Goal: Find contact information: Find contact information

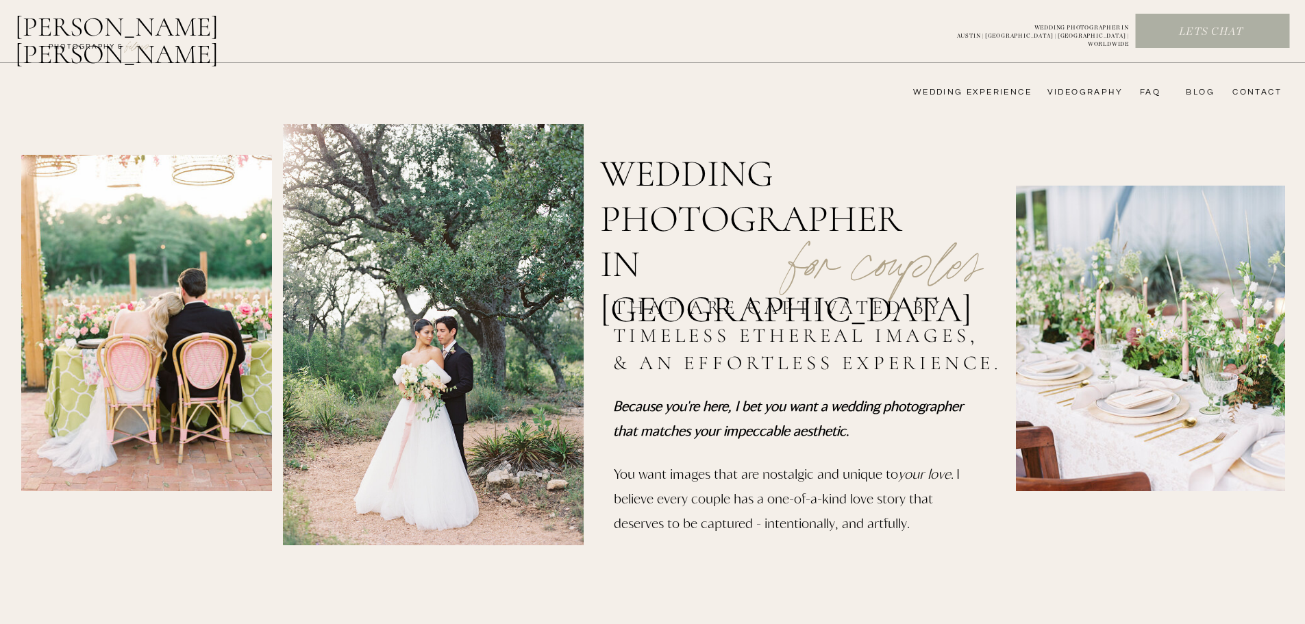
click at [1054, 93] on nav "videography" at bounding box center [1082, 92] width 79 height 11
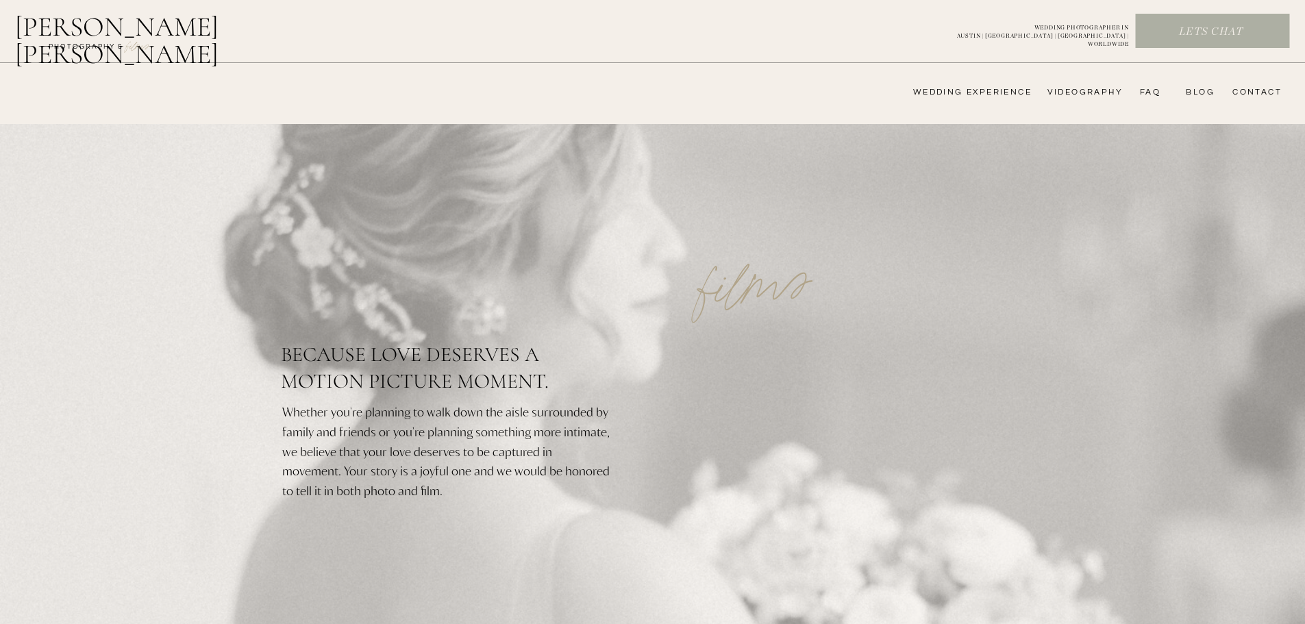
click at [1267, 92] on nav "CONTACT" at bounding box center [1254, 92] width 53 height 11
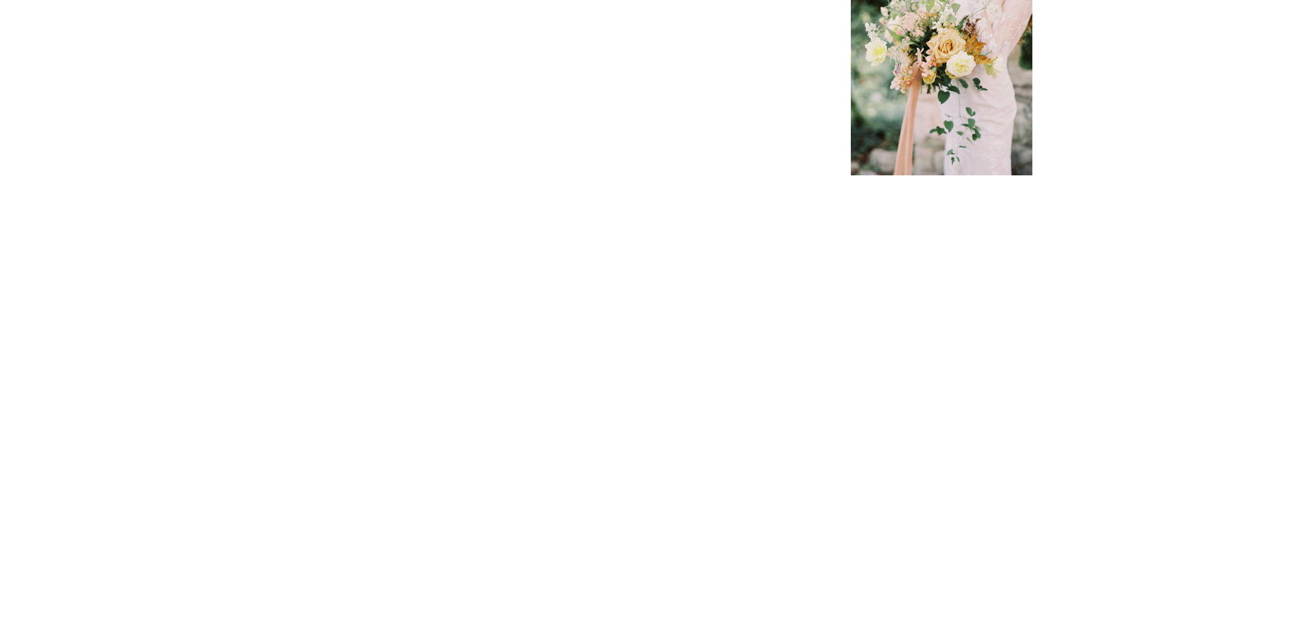
scroll to position [411, 0]
